Goal: Transaction & Acquisition: Download file/media

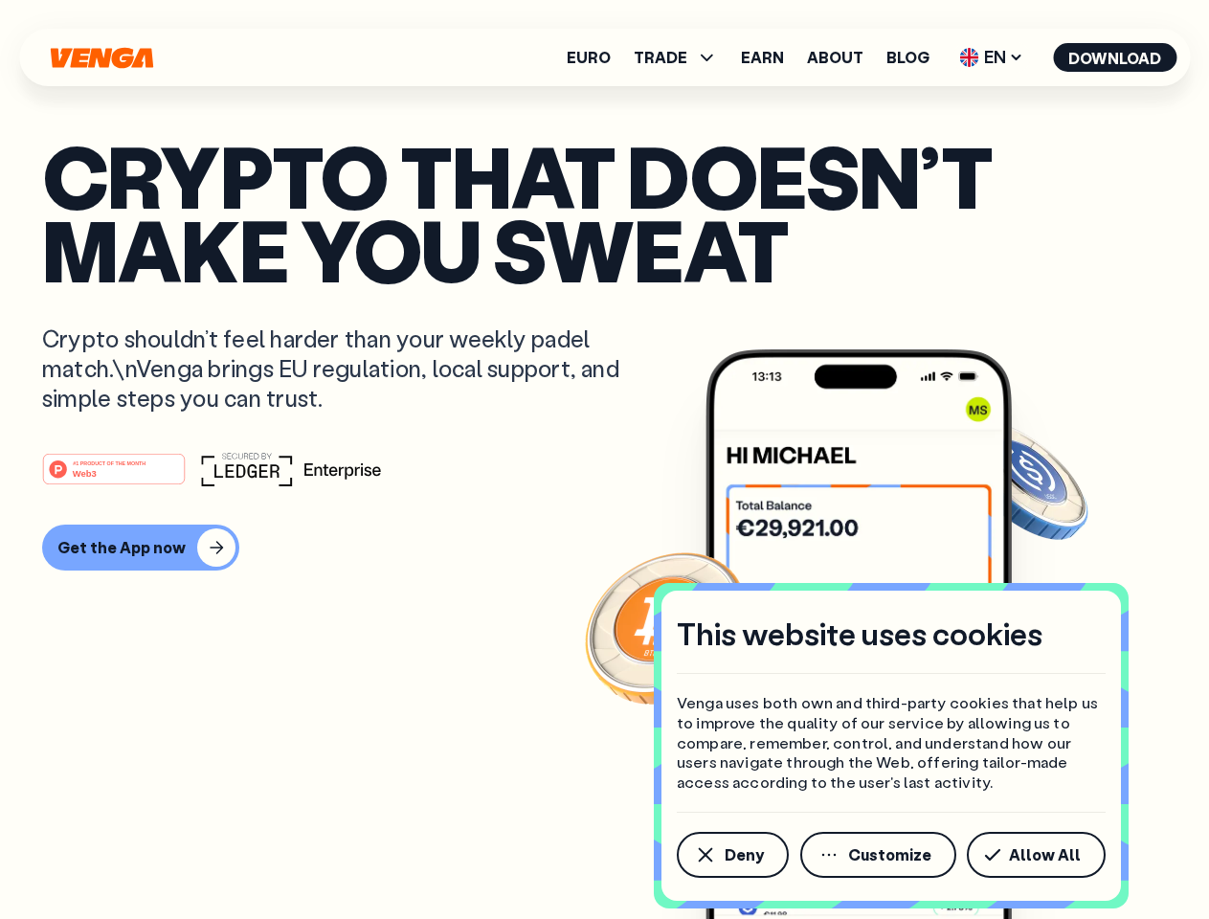
click at [604, 459] on div "#1 PRODUCT OF THE MONTH Web3" at bounding box center [604, 469] width 1125 height 34
click at [731, 855] on span "Deny" at bounding box center [744, 854] width 39 height 15
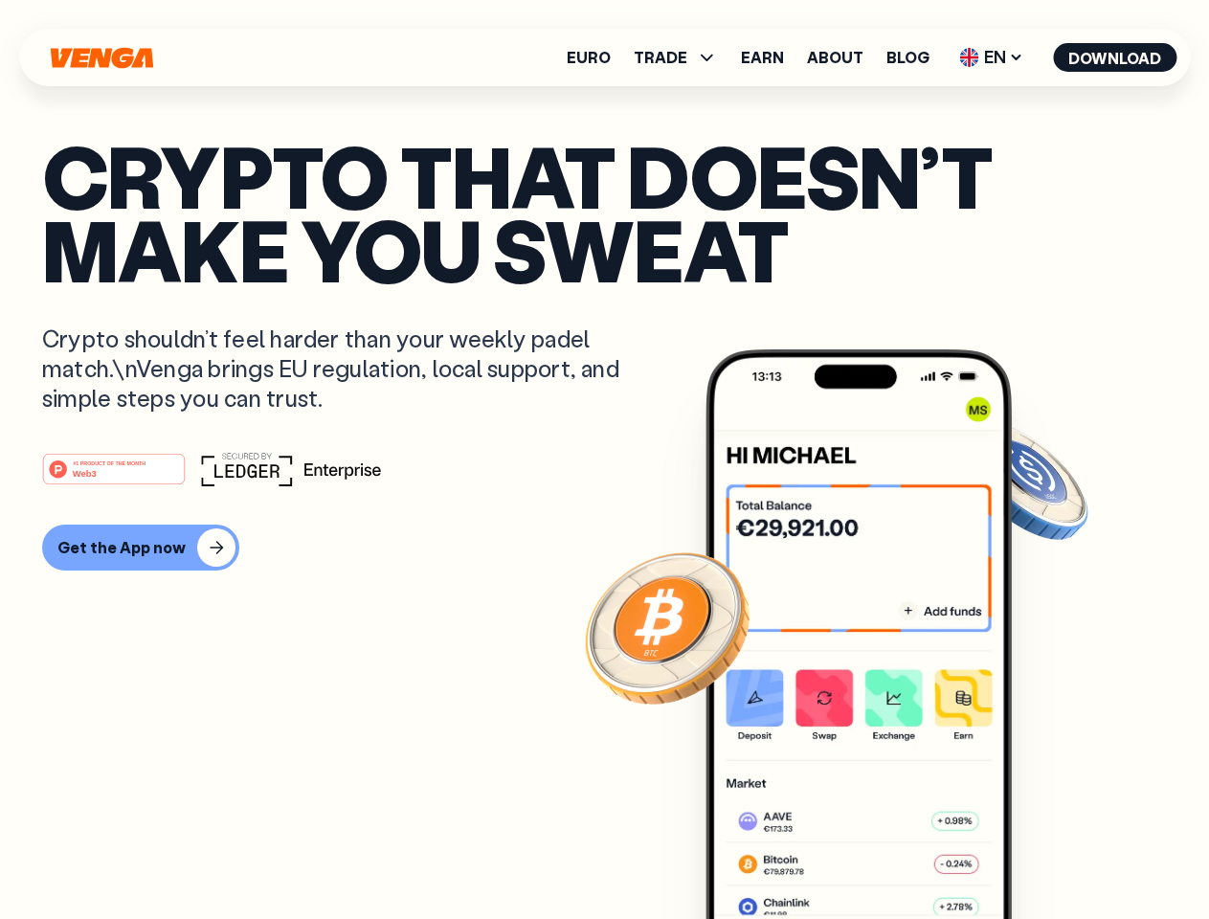
click at [880, 855] on img at bounding box center [858, 669] width 306 height 641
click at [1039, 855] on article "Crypto that doesn’t make you sweat Crypto shouldn’t feel harder than your weekl…" at bounding box center [604, 498] width 1125 height 718
click at [681, 57] on span "TRADE" at bounding box center [661, 57] width 54 height 15
click at [992, 57] on span "EN" at bounding box center [991, 57] width 78 height 31
click at [1115, 57] on button "Download" at bounding box center [1114, 57] width 123 height 29
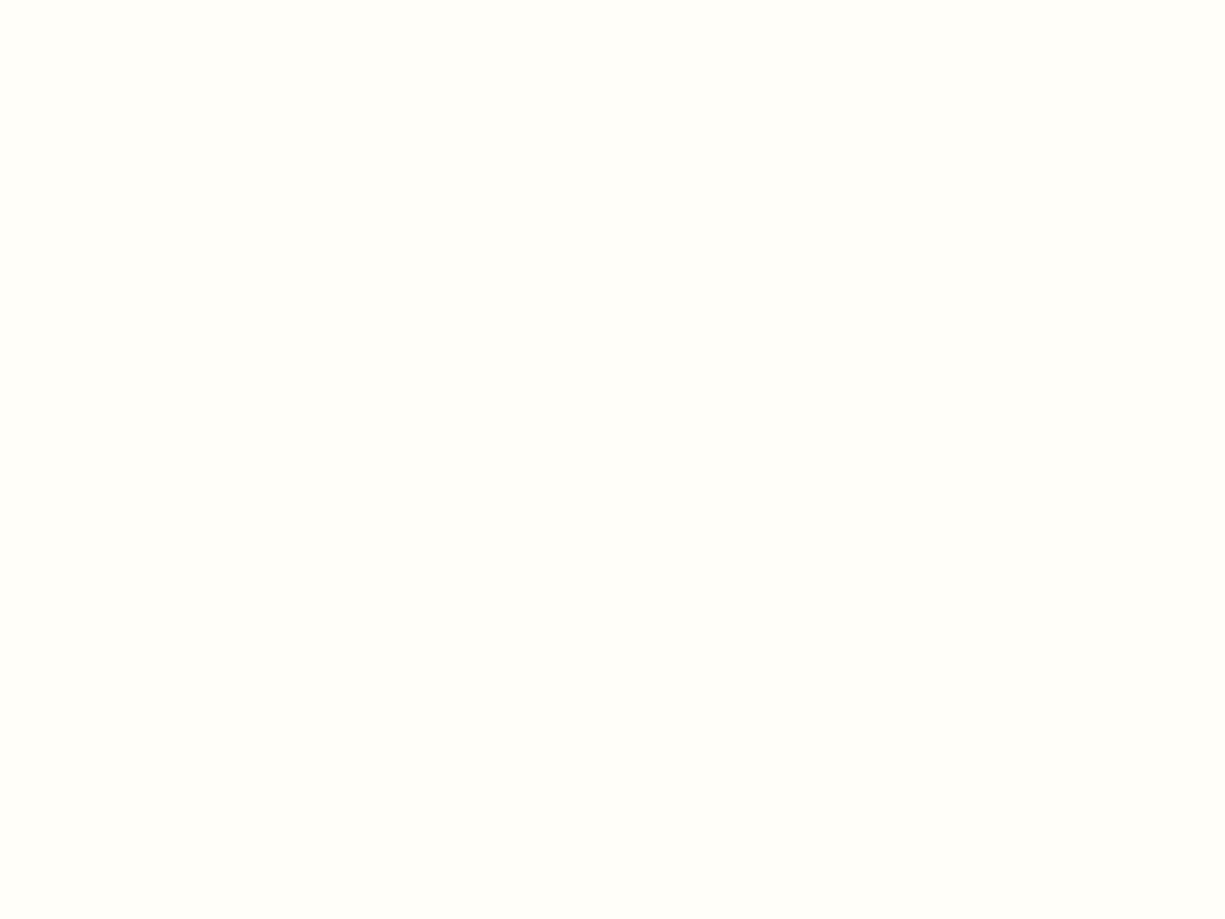
click at [604, 0] on html "This website uses cookies Venga uses both own and third-party cookies that help…" at bounding box center [612, 0] width 1225 height 0
click at [138, 0] on html "This website uses cookies Venga uses both own and third-party cookies that help…" at bounding box center [612, 0] width 1225 height 0
click at [117, 0] on html "This website uses cookies Venga uses both own and third-party cookies that help…" at bounding box center [612, 0] width 1225 height 0
